Goal: Navigation & Orientation: Find specific page/section

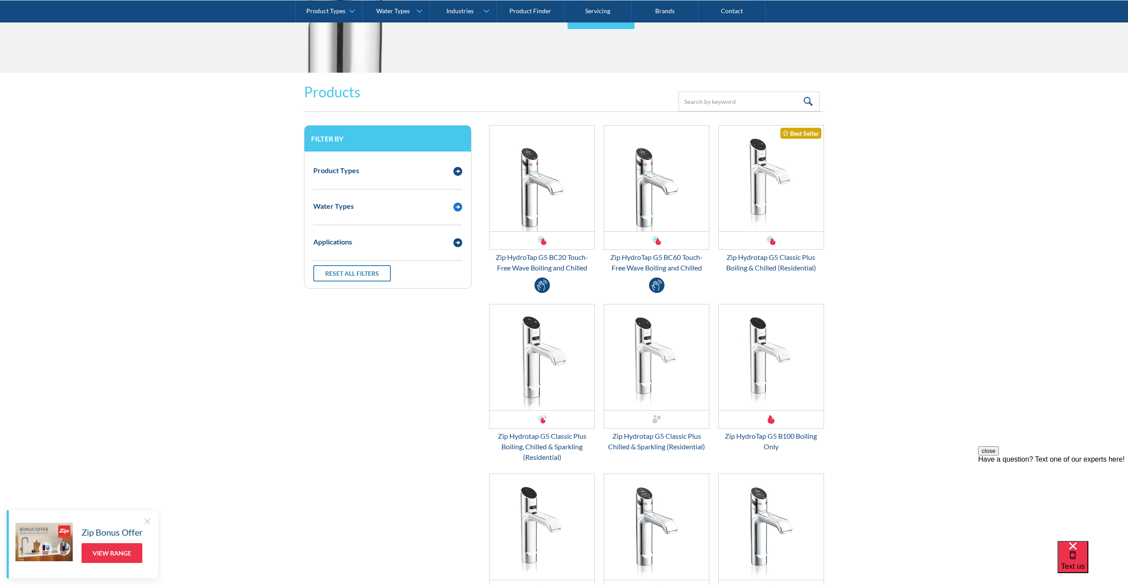
scroll to position [1094, 0]
click at [455, 169] on img "Email Form 3" at bounding box center [458, 171] width 9 height 9
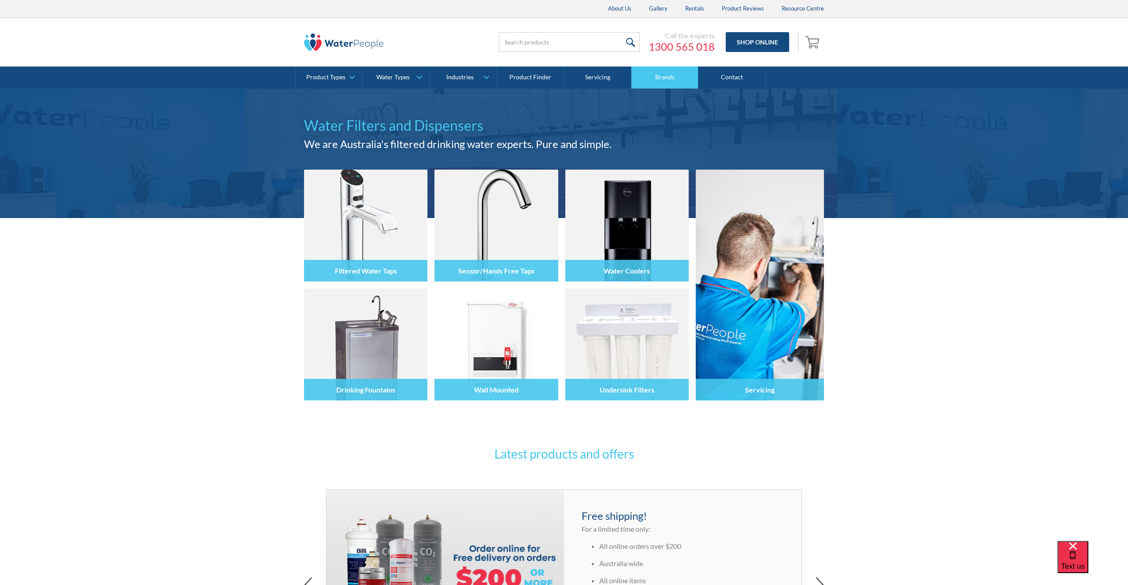
click at [661, 77] on link "Brands" at bounding box center [665, 78] width 67 height 22
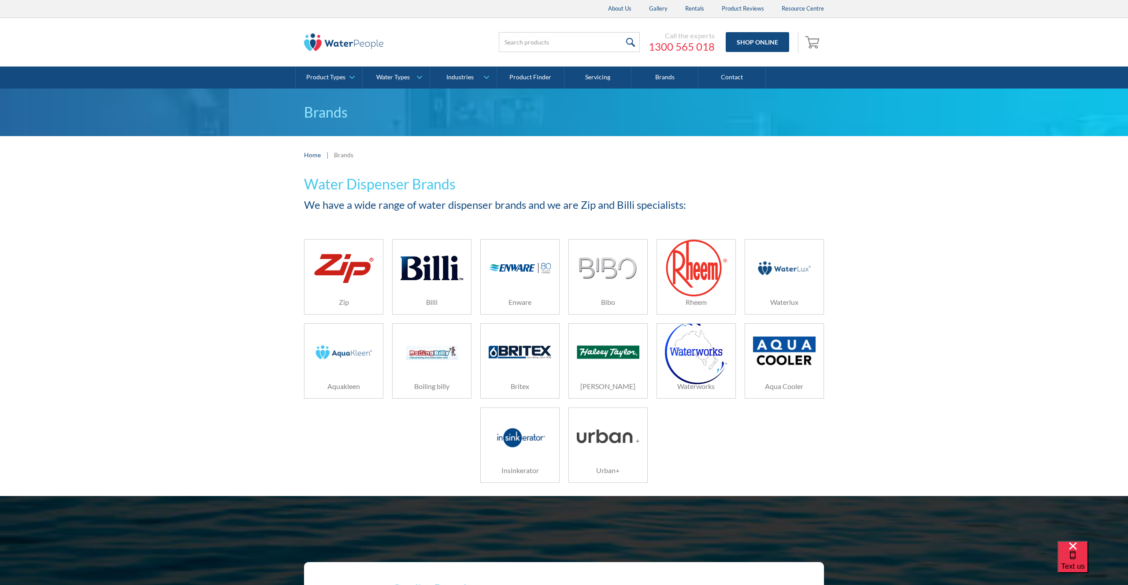
drag, startPoint x: 0, startPoint y: 0, endPoint x: 332, endPoint y: 275, distance: 431.4
click at [332, 275] on img at bounding box center [344, 267] width 63 height 37
